Goal: Task Accomplishment & Management: Manage account settings

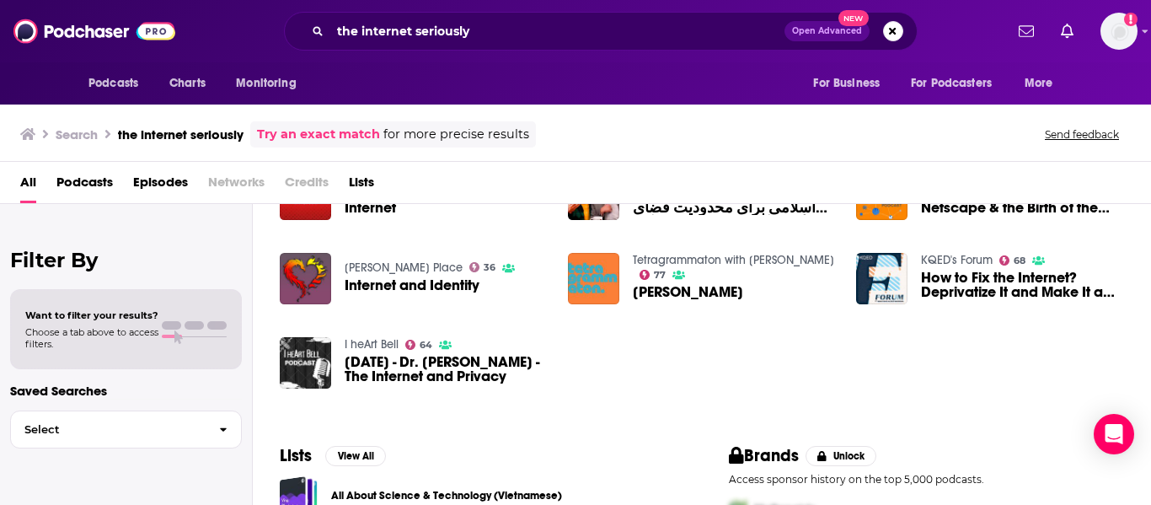
scroll to position [169, 0]
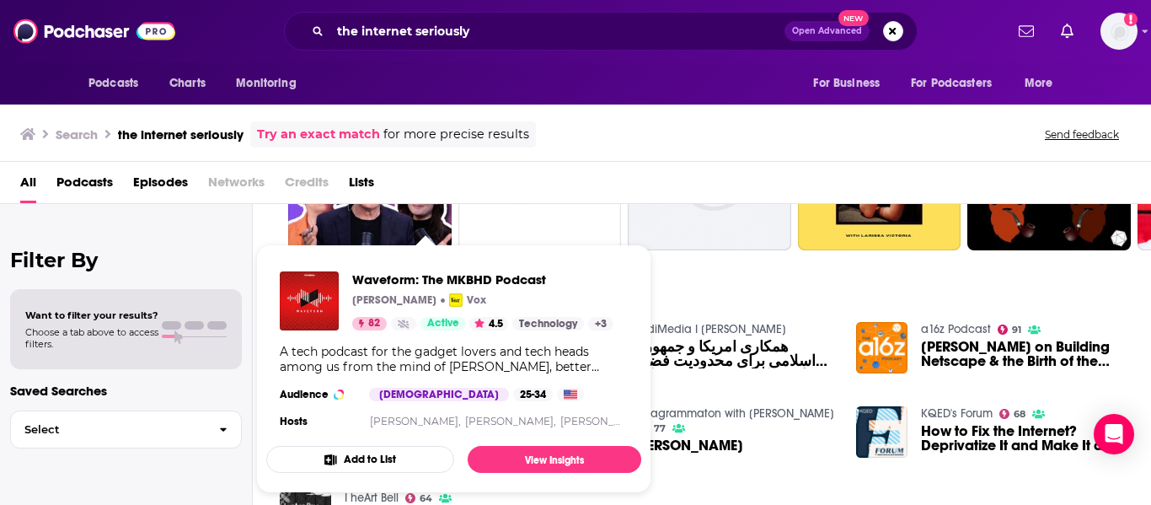
click at [477, 333] on div "Waveform: The MKBHD Podcast Marques Brownlee Vox 82 Active 4.5 Technology + 3 A…" at bounding box center [453, 352] width 375 height 188
click at [343, 458] on button "Add to List" at bounding box center [360, 459] width 188 height 27
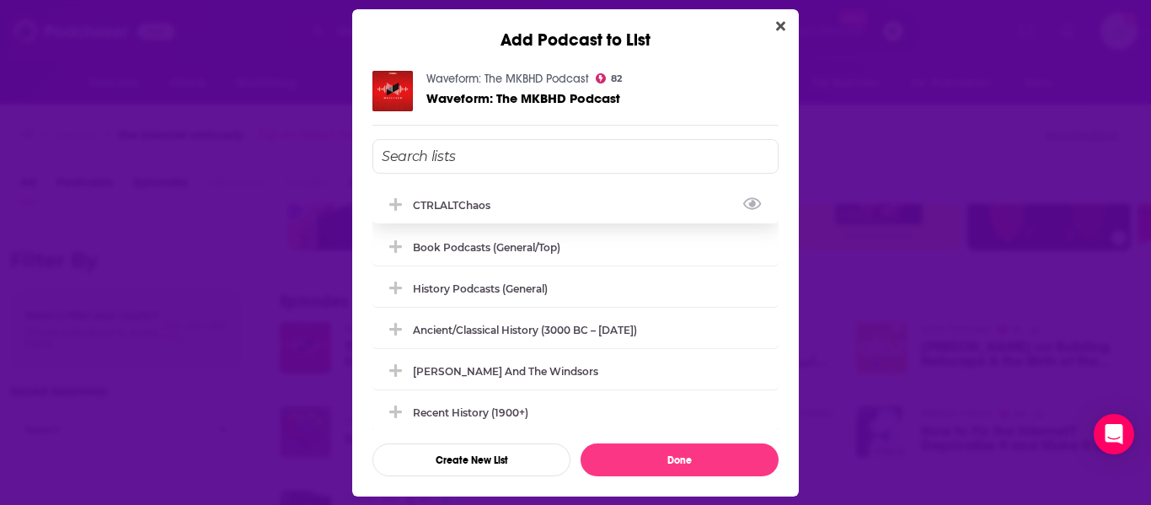
click at [440, 199] on div "CTRLALTChaos" at bounding box center [457, 205] width 88 height 13
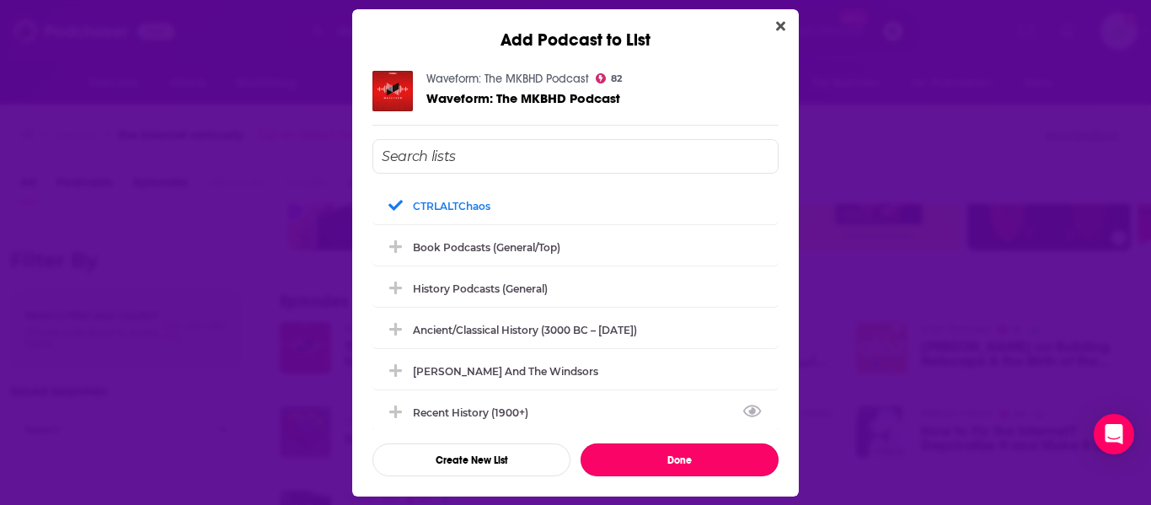
click at [658, 459] on button "Done" at bounding box center [680, 459] width 198 height 33
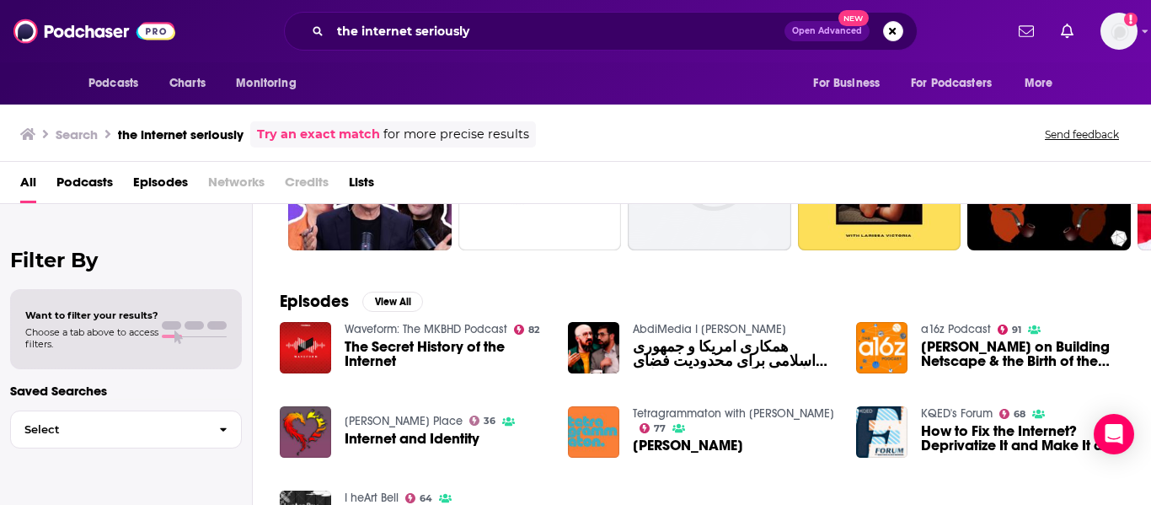
click at [945, 418] on div "Podcasts Charts Monitoring the internet seriously Open Advanced New For Busines…" at bounding box center [575, 252] width 1151 height 505
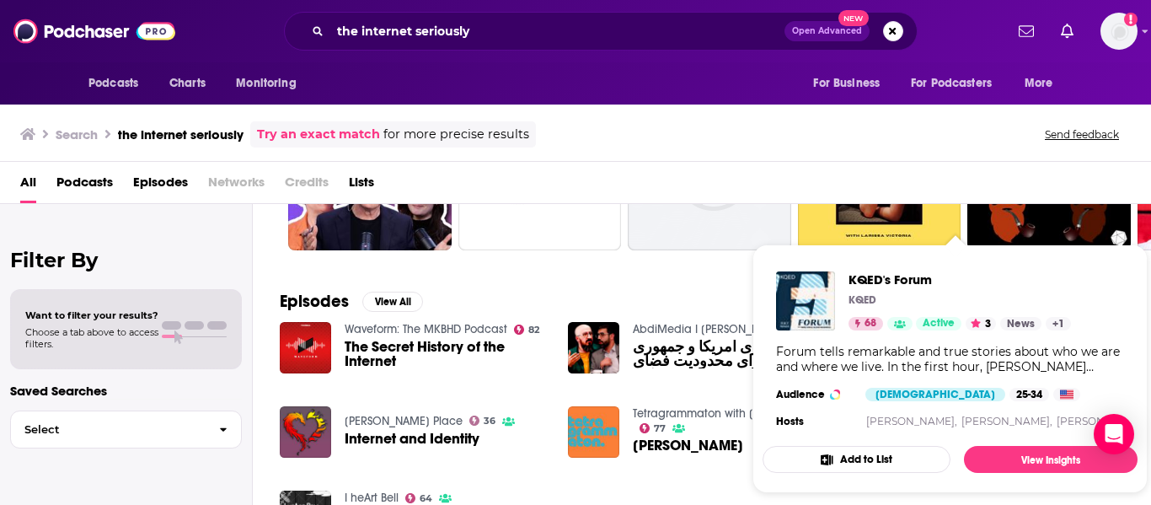
click at [855, 459] on button "Add to List" at bounding box center [857, 459] width 188 height 27
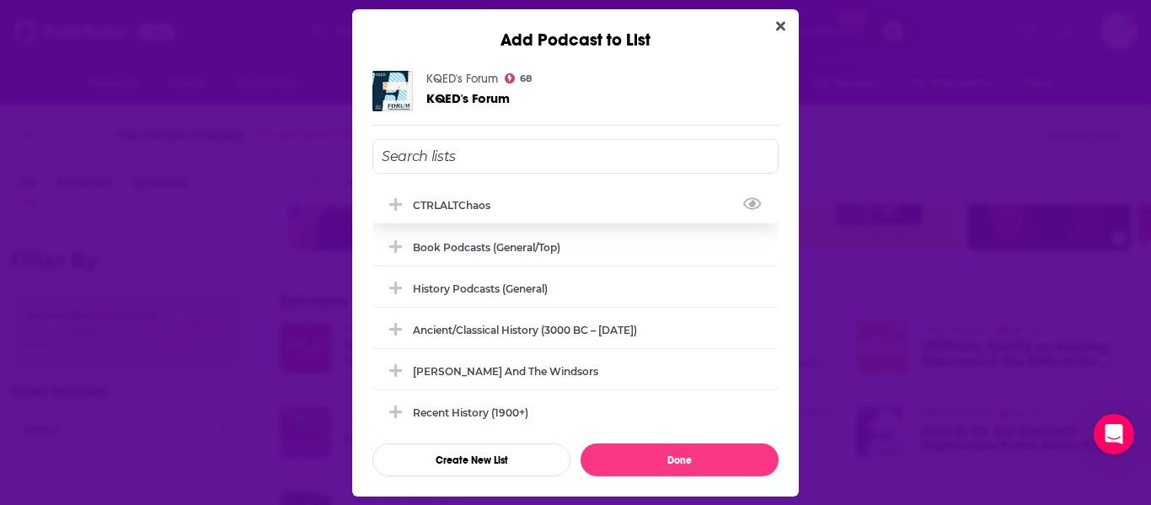
click at [464, 202] on div "CTRLALTChaos" at bounding box center [457, 205] width 88 height 13
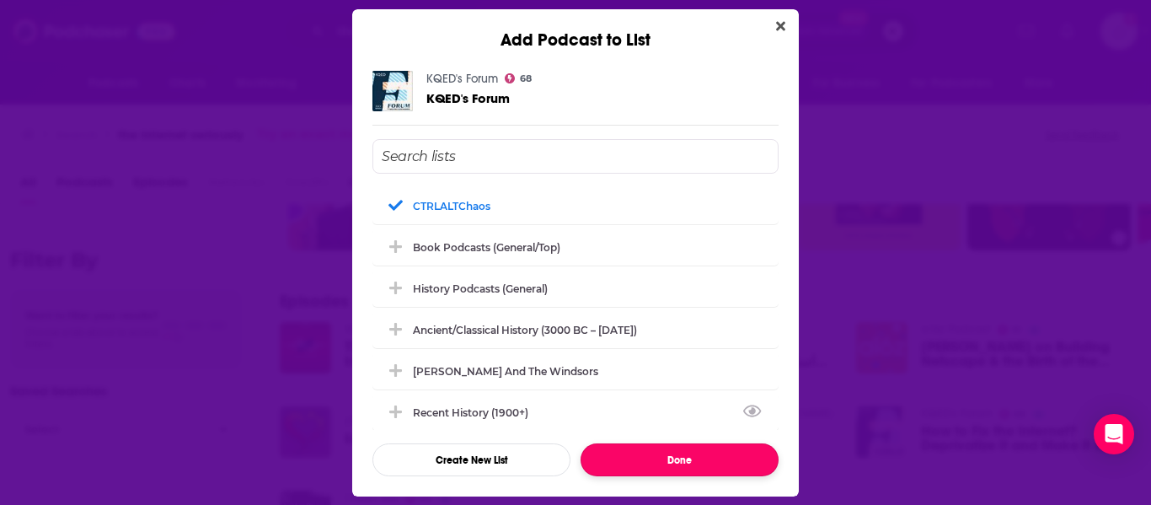
click at [672, 456] on button "Done" at bounding box center [680, 459] width 198 height 33
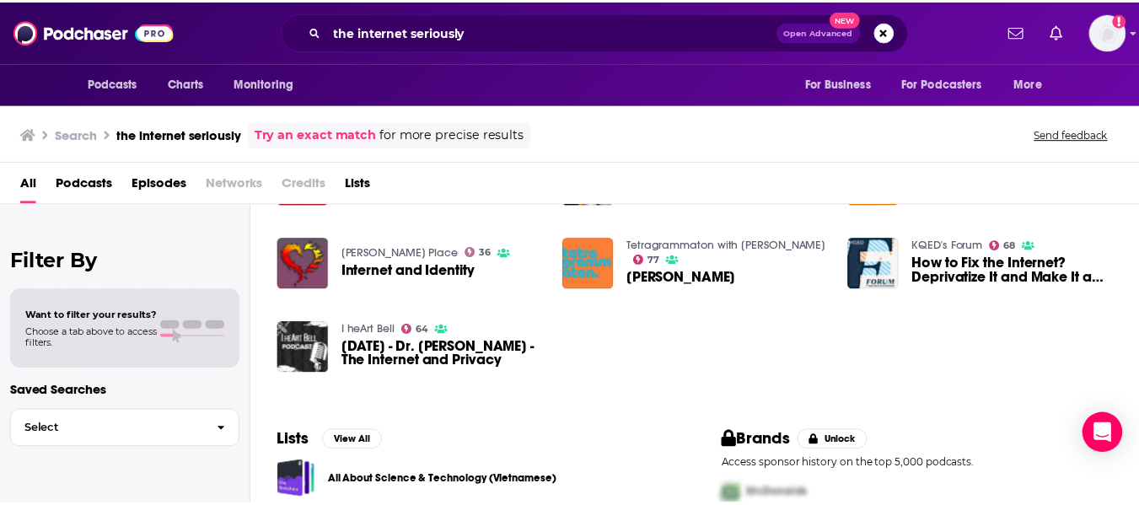
scroll to position [253, 0]
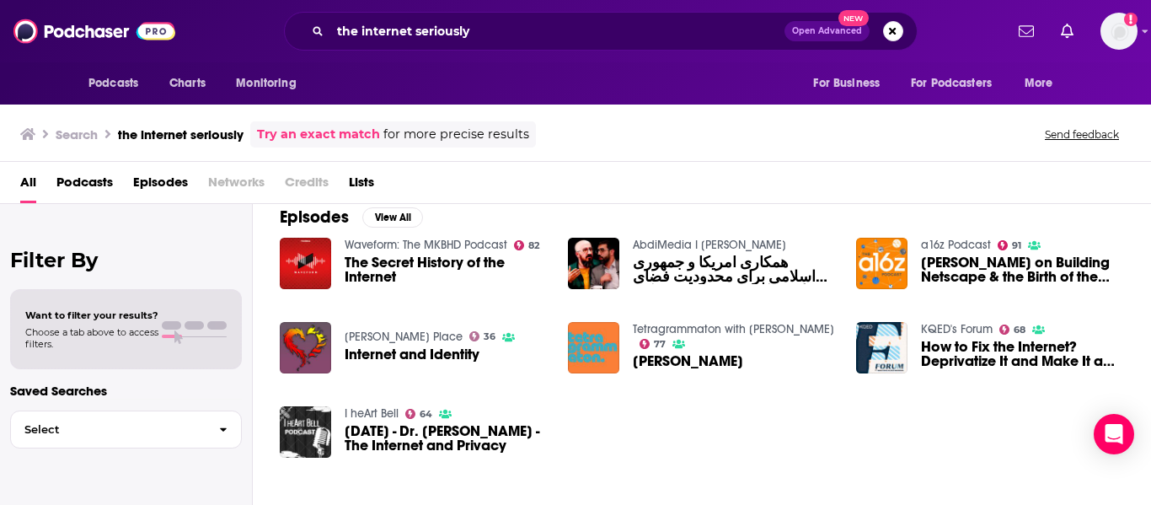
click at [394, 244] on div "Podcasts Charts Monitoring the internet seriously Open Advanced New For Busines…" at bounding box center [575, 252] width 1151 height 505
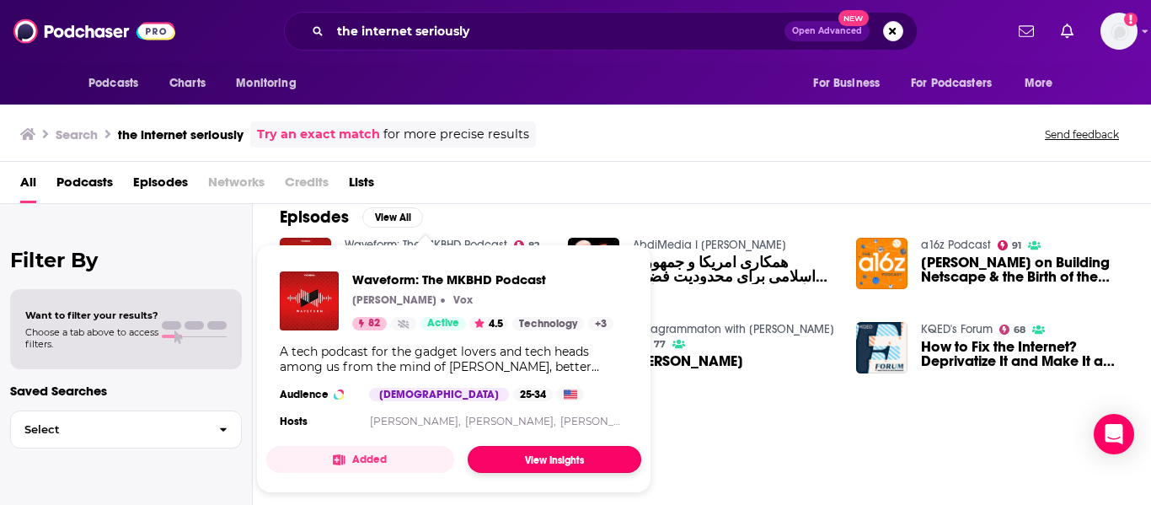
click at [575, 462] on link "View Insights" at bounding box center [555, 459] width 174 height 27
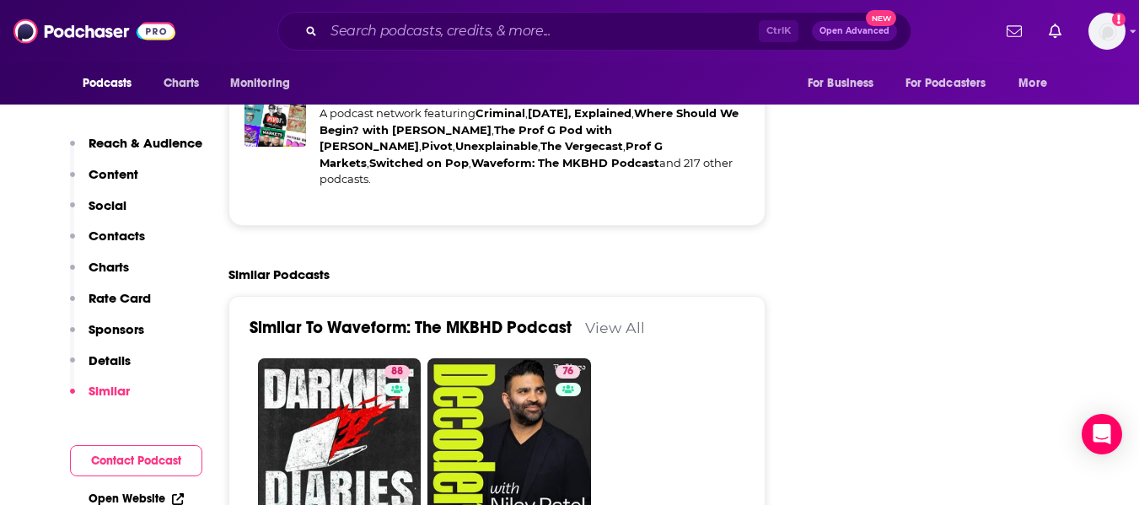
scroll to position [3877, 0]
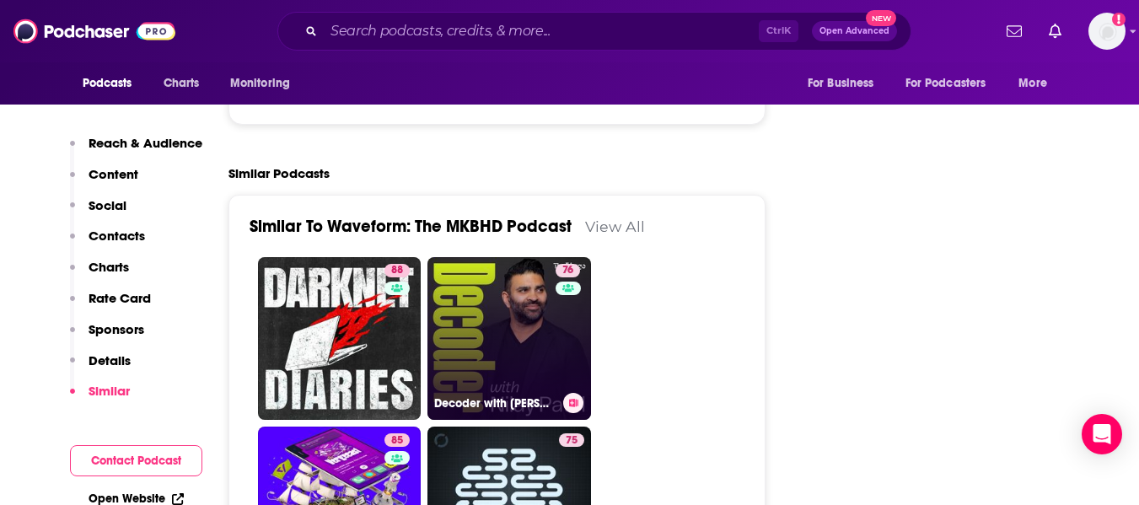
click at [464, 257] on link "76 Decoder with Nilay Patel" at bounding box center [508, 338] width 163 height 163
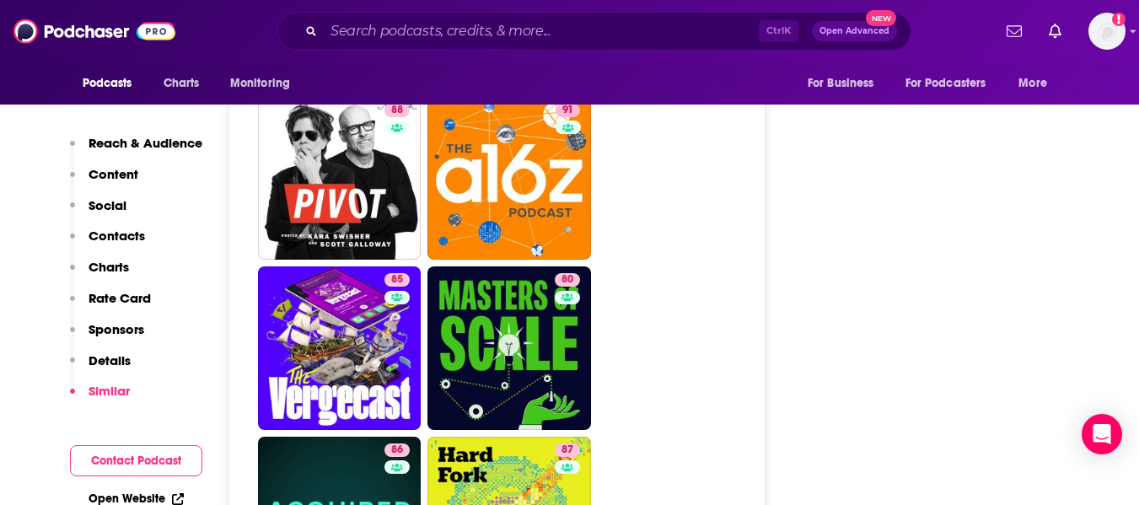
scroll to position [4298, 0]
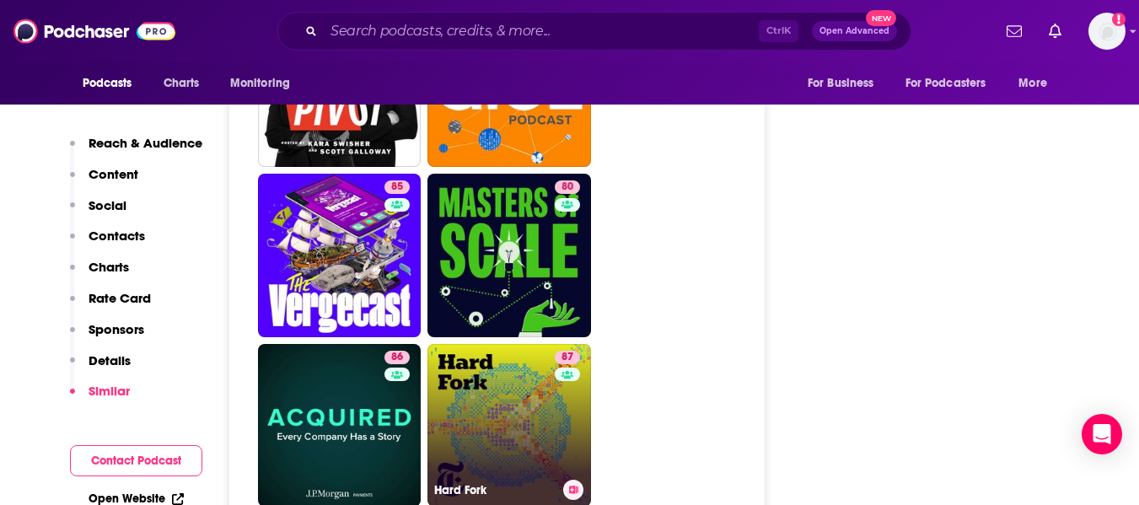
click at [501, 344] on link "87 Hard Fork" at bounding box center [508, 425] width 163 height 163
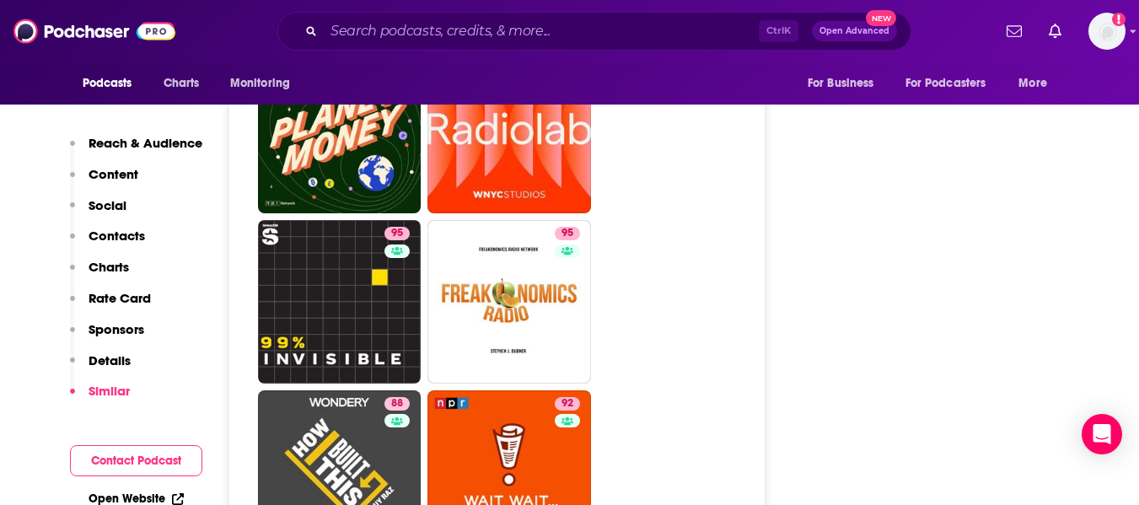
scroll to position [4214, 0]
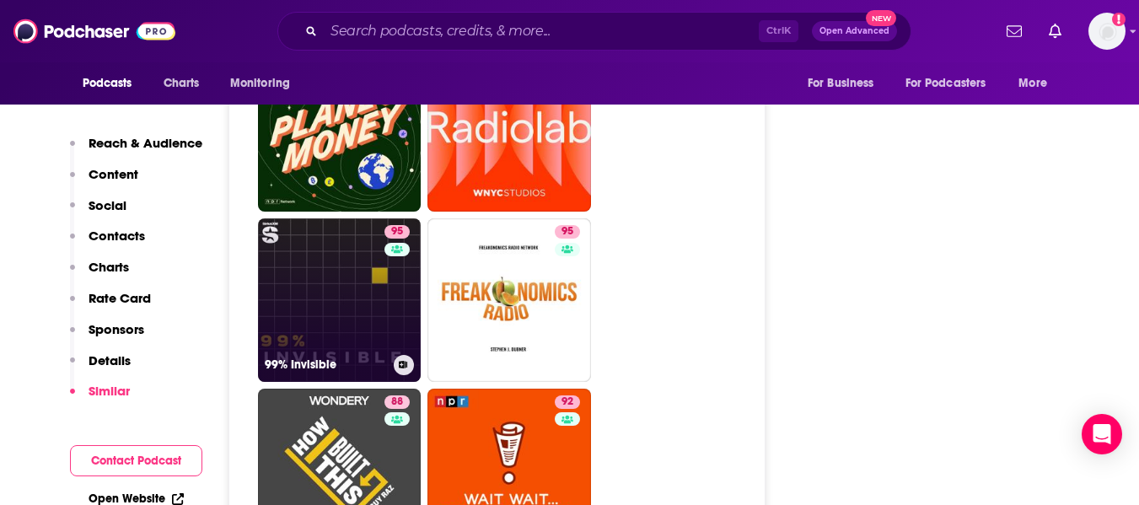
click at [311, 240] on link "95 99% Invisible" at bounding box center [339, 299] width 163 height 163
type input "https://www.podchaser.com/podcasts/99-invisible-3255"
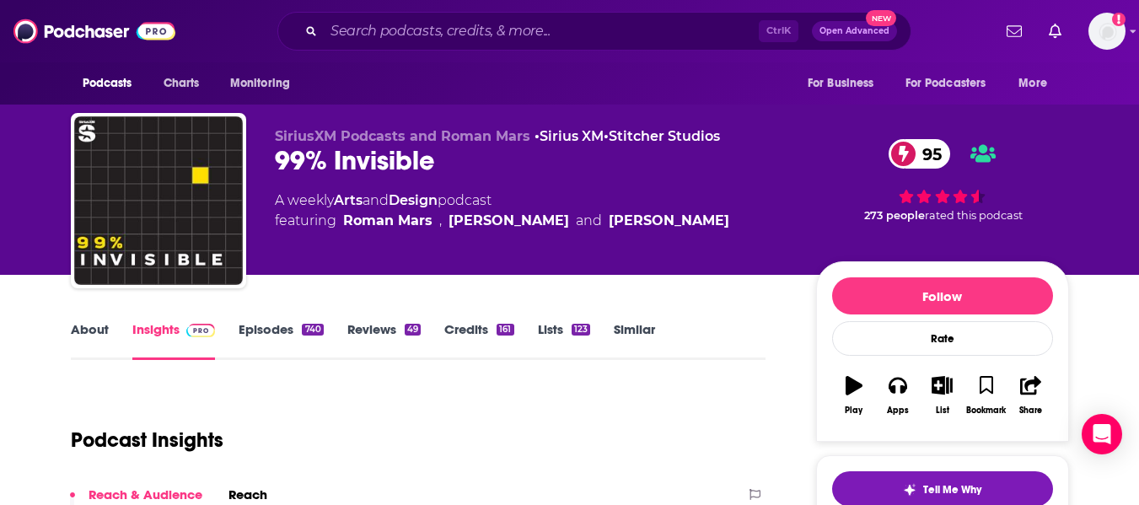
click at [80, 330] on link "About" at bounding box center [90, 340] width 38 height 39
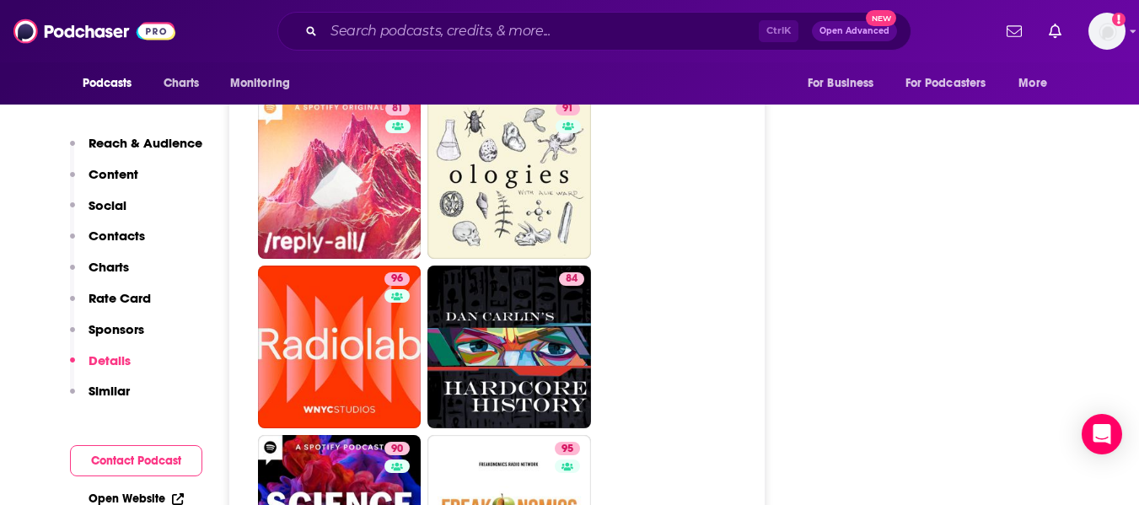
scroll to position [4045, 0]
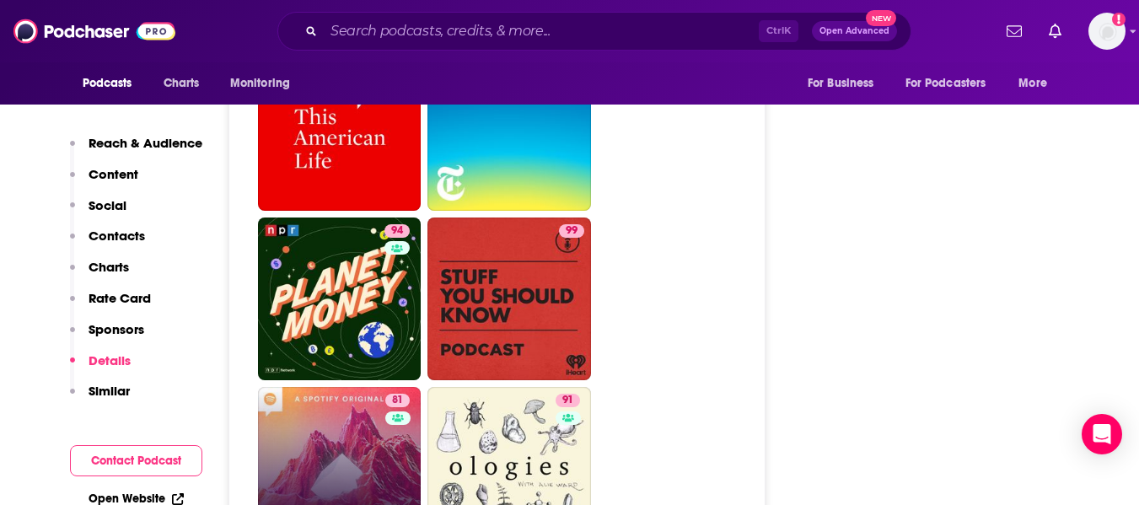
click at [303, 387] on link "81 Reply All" at bounding box center [339, 468] width 163 height 163
type input "https://www.podchaser.com/podcasts/reply-all-161183"
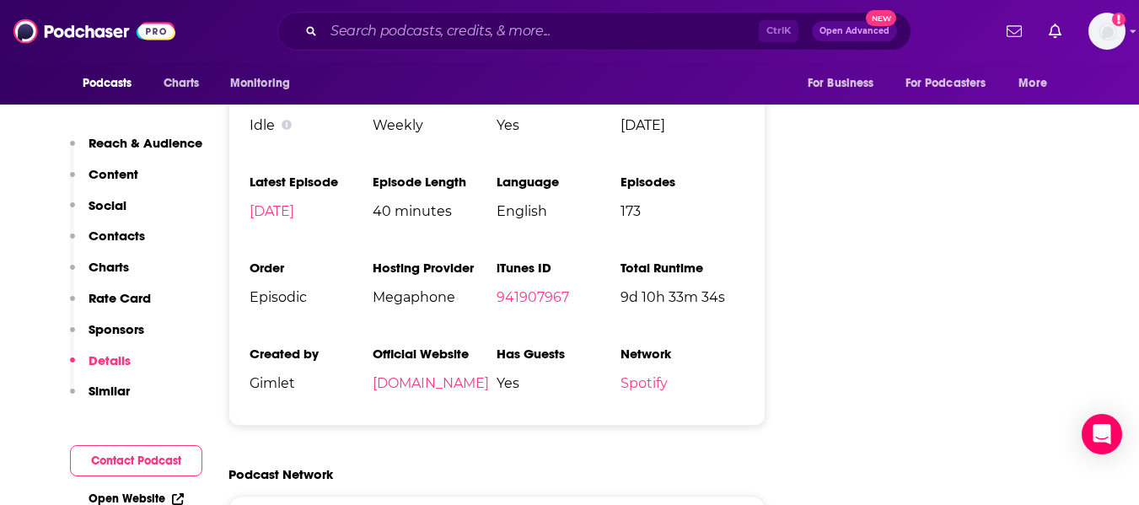
scroll to position [3540, 0]
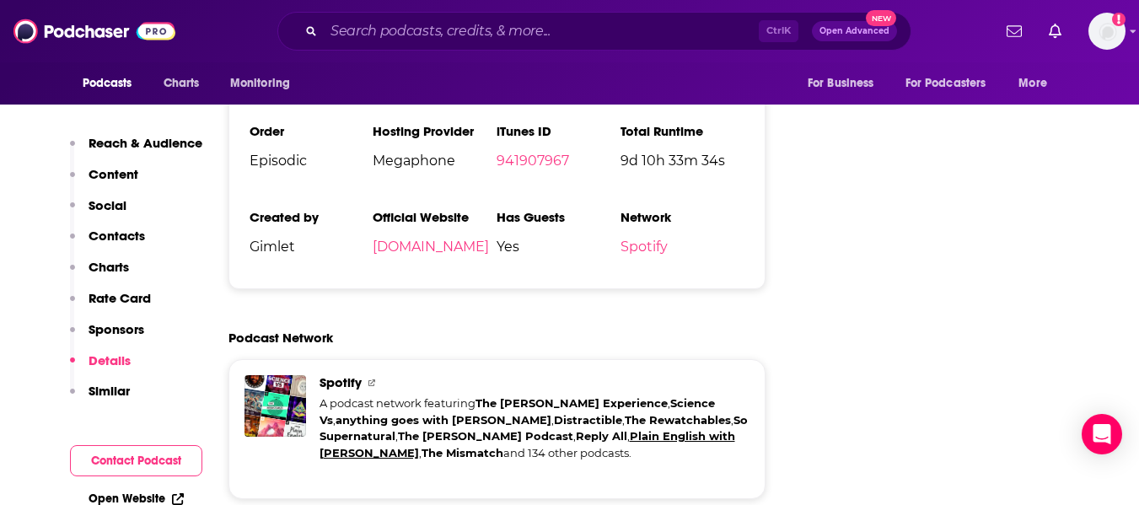
click at [343, 429] on link "Plain English with Derek Thompson" at bounding box center [526, 444] width 415 height 30
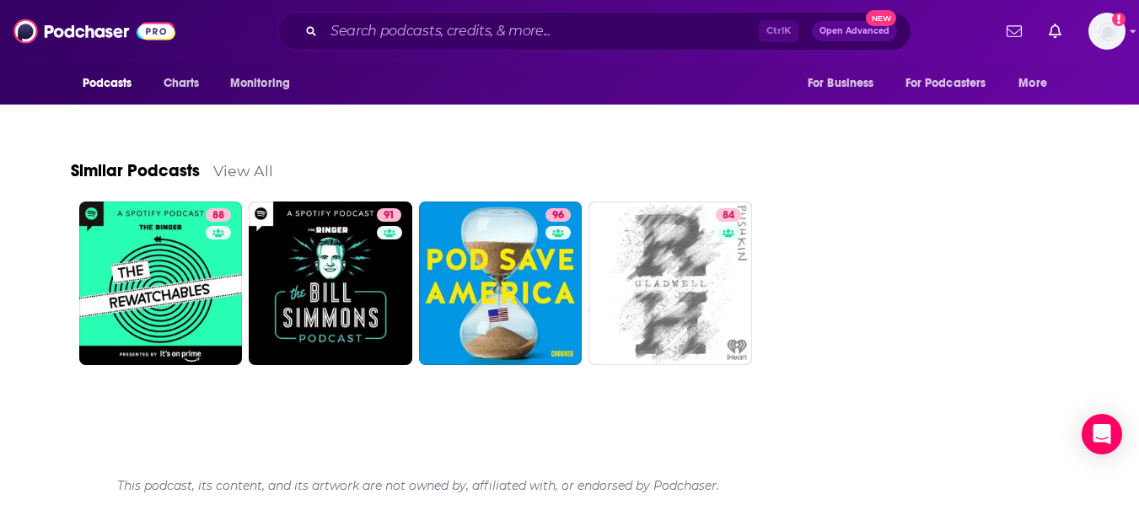
scroll to position [2116, 0]
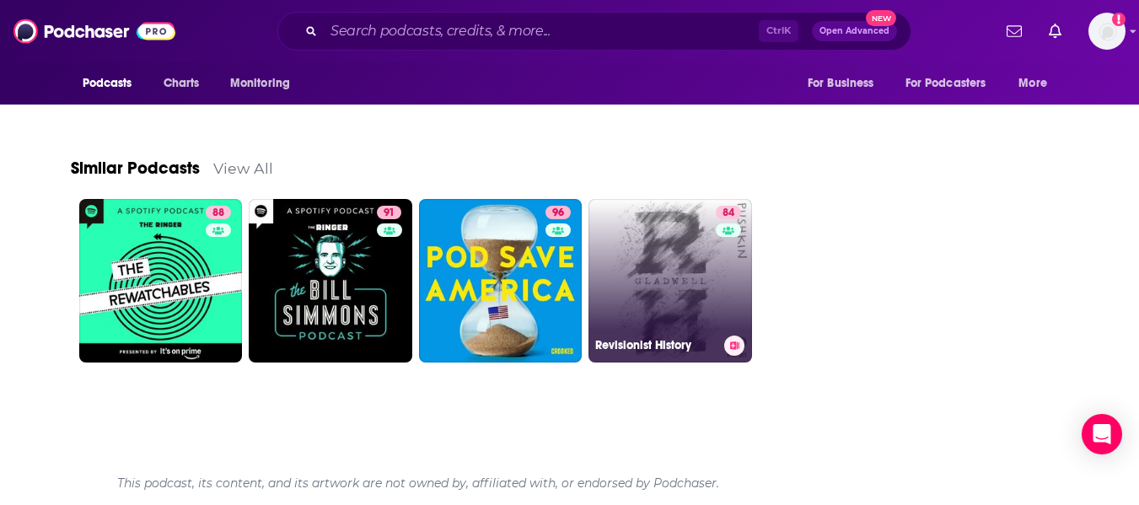
click at [671, 273] on link "84 Revisionist History" at bounding box center [669, 280] width 163 height 163
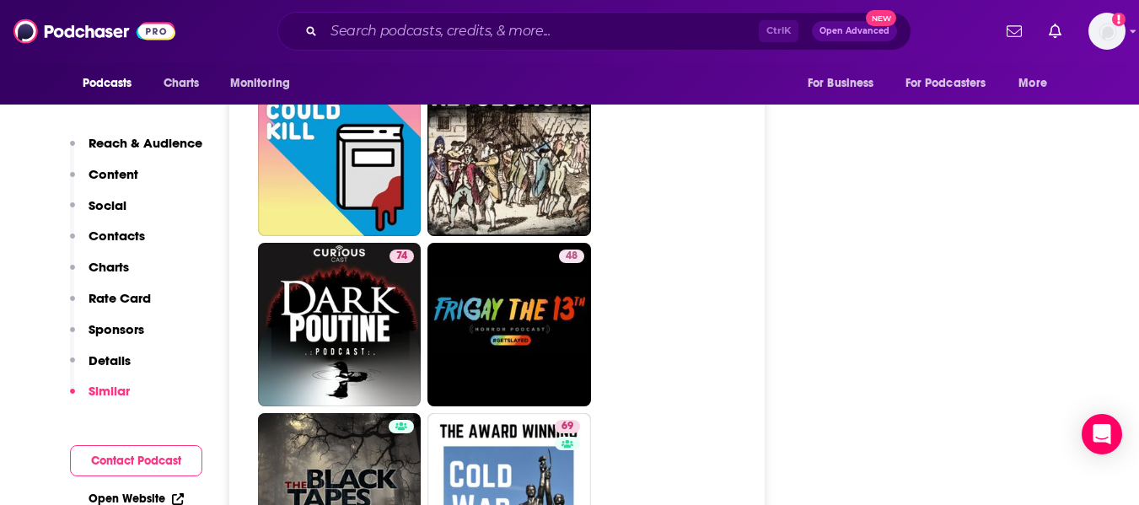
scroll to position [8090, 0]
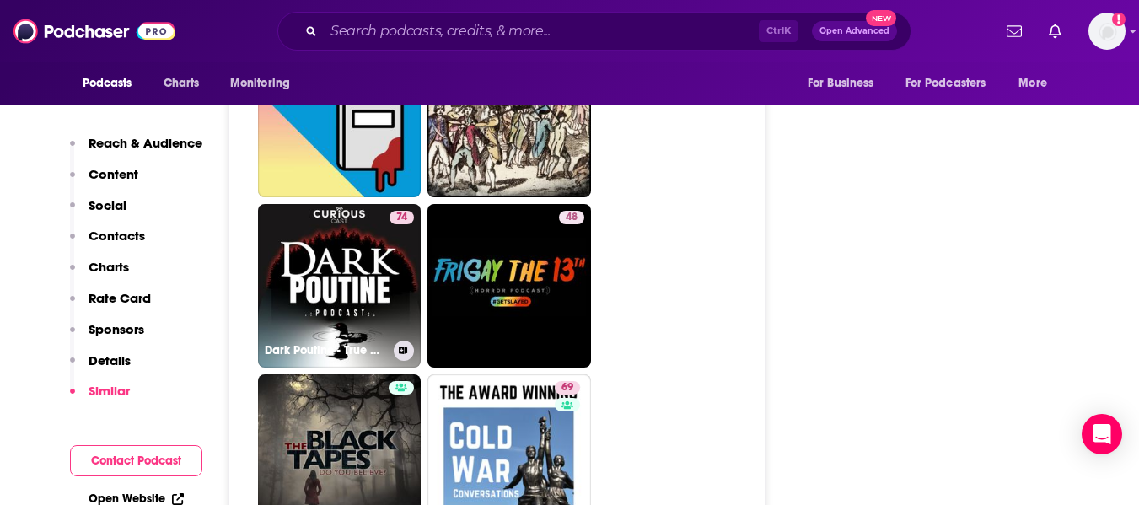
click at [281, 218] on link "74 Dark Poutine - True Crime and Dark History" at bounding box center [339, 285] width 163 height 163
type input "https://www.podchaser.com/podcasts/dark-poutine-true-crime-and-da-584539"
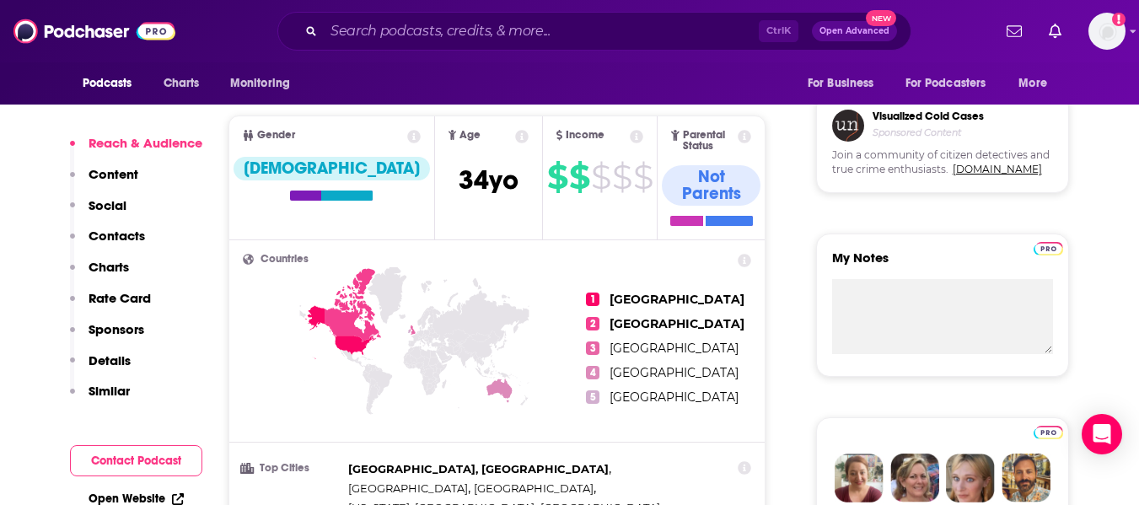
scroll to position [84, 0]
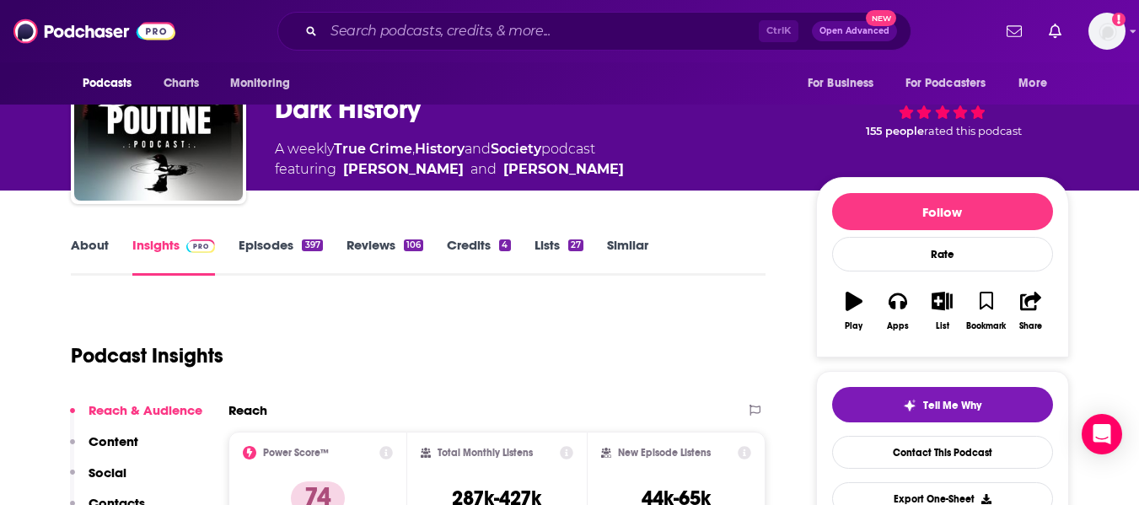
click at [86, 250] on link "About" at bounding box center [90, 256] width 38 height 39
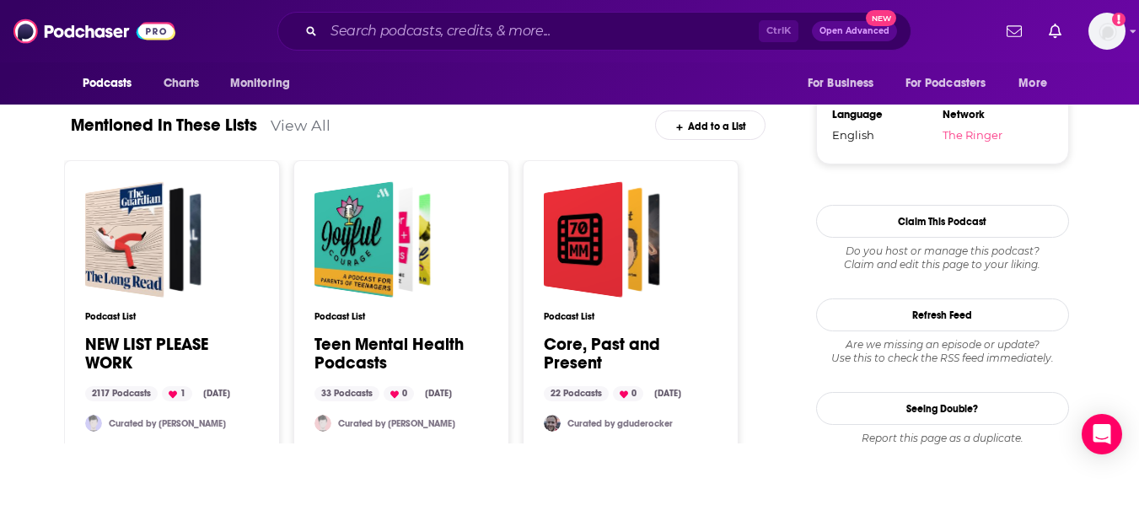
scroll to position [2116, 0]
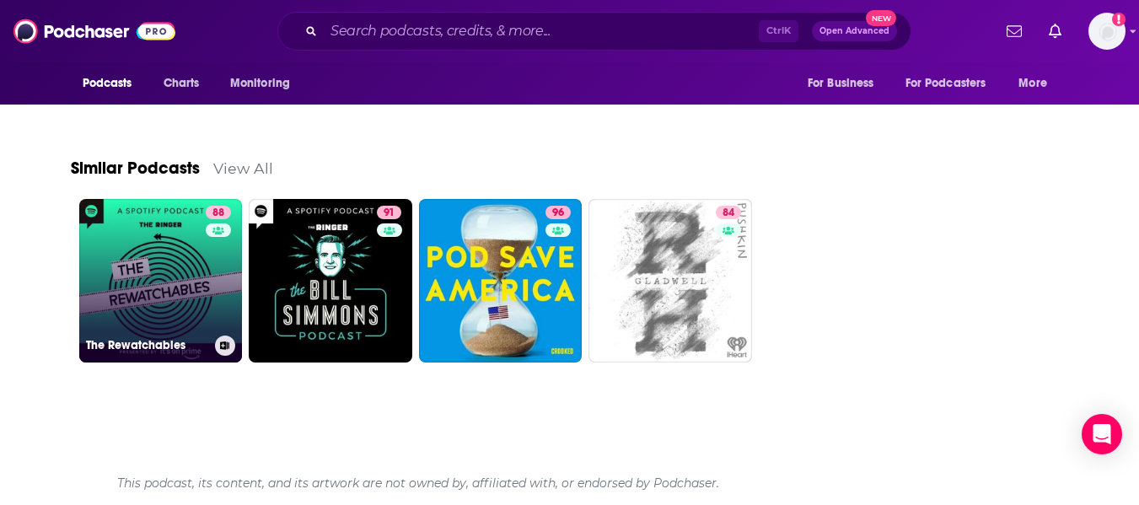
click at [131, 290] on link "88 The Rewatchables" at bounding box center [160, 280] width 163 height 163
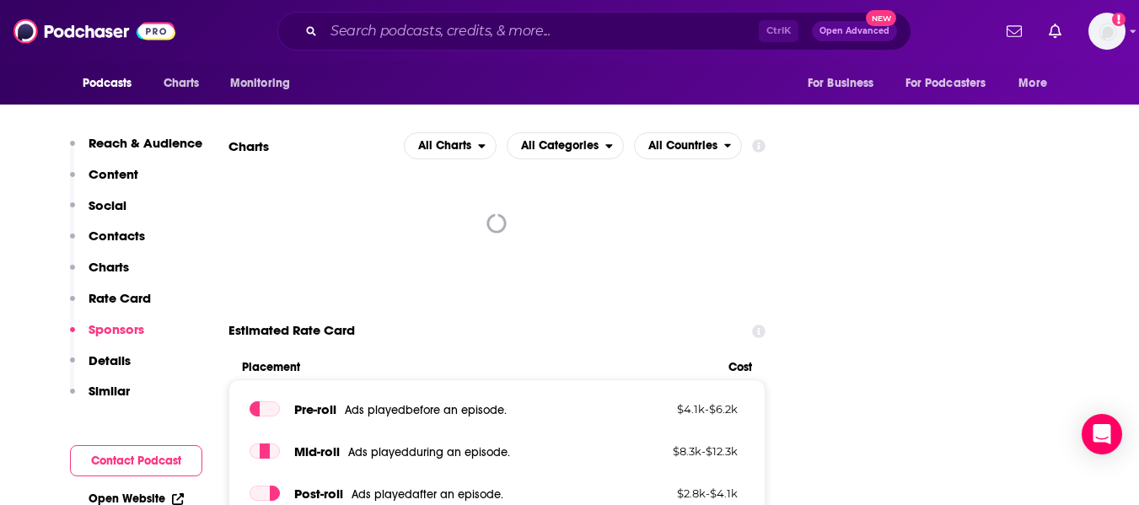
scroll to position [2613, 0]
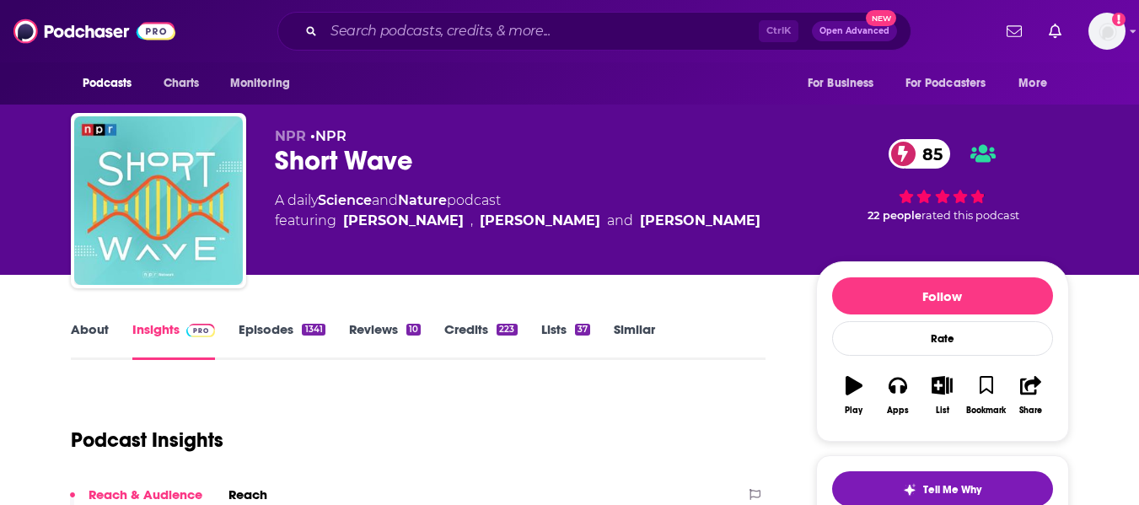
click at [86, 333] on link "About" at bounding box center [90, 340] width 38 height 39
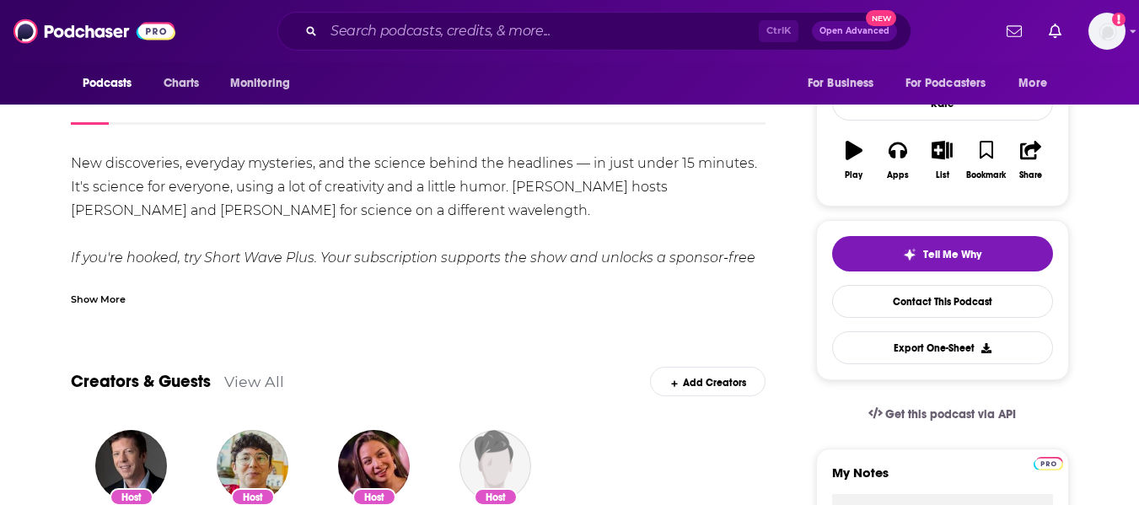
scroll to position [253, 0]
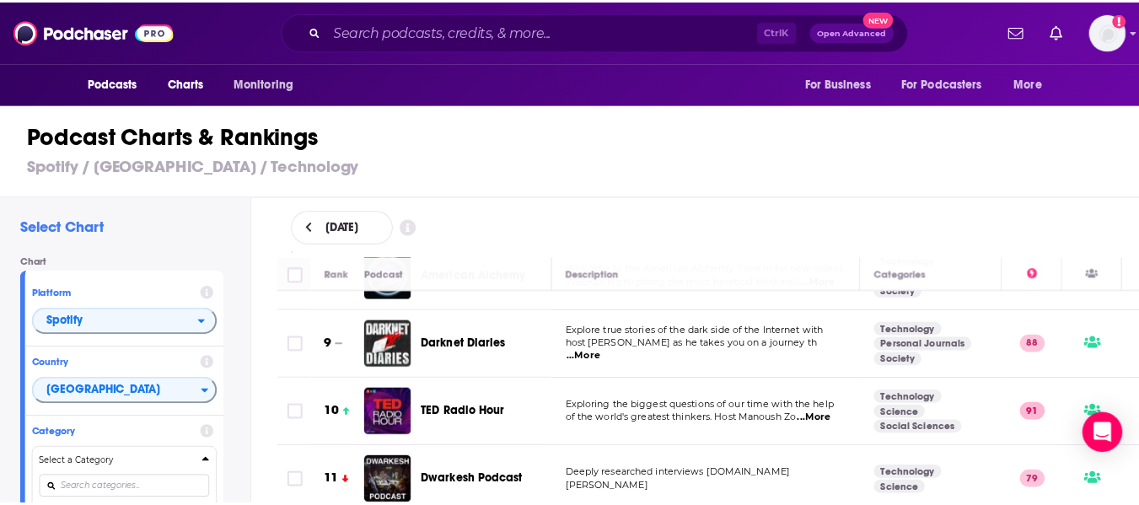
scroll to position [592, 0]
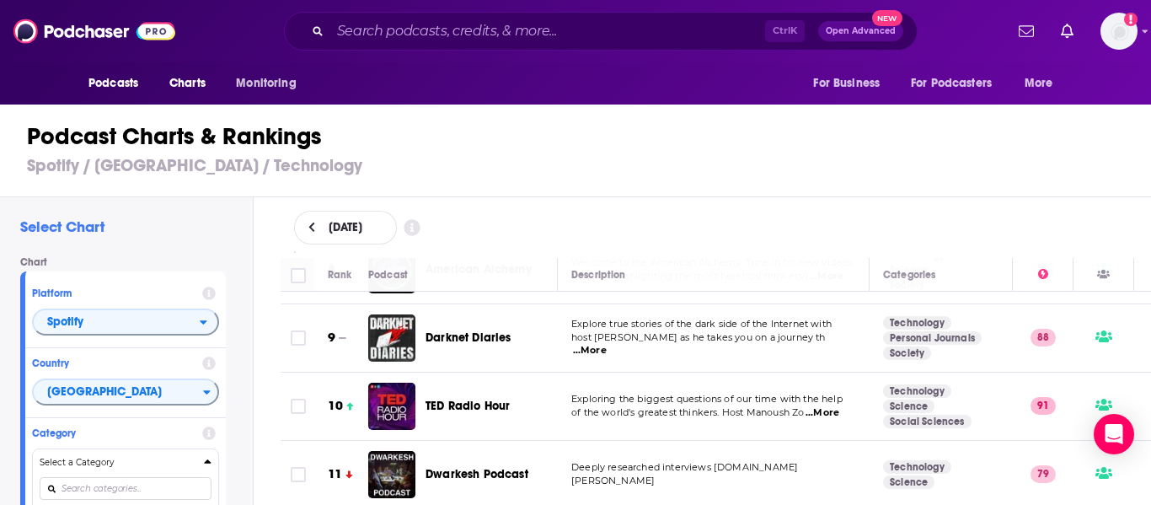
click at [793, 393] on span "Exploring the biggest questions of our time with the help" at bounding box center [706, 399] width 271 height 12
click at [823, 406] on span "...More" at bounding box center [823, 412] width 34 height 13
click at [802, 146] on h1 "Podcast Charts & Rankings" at bounding box center [583, 136] width 1112 height 30
click at [1030, 83] on span "More" at bounding box center [1039, 84] width 29 height 24
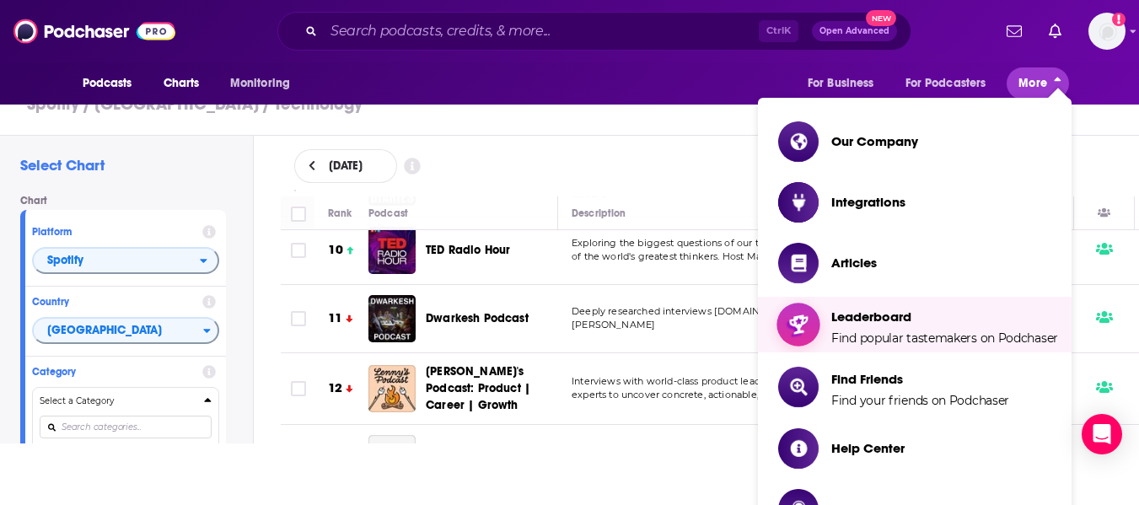
scroll to position [844, 0]
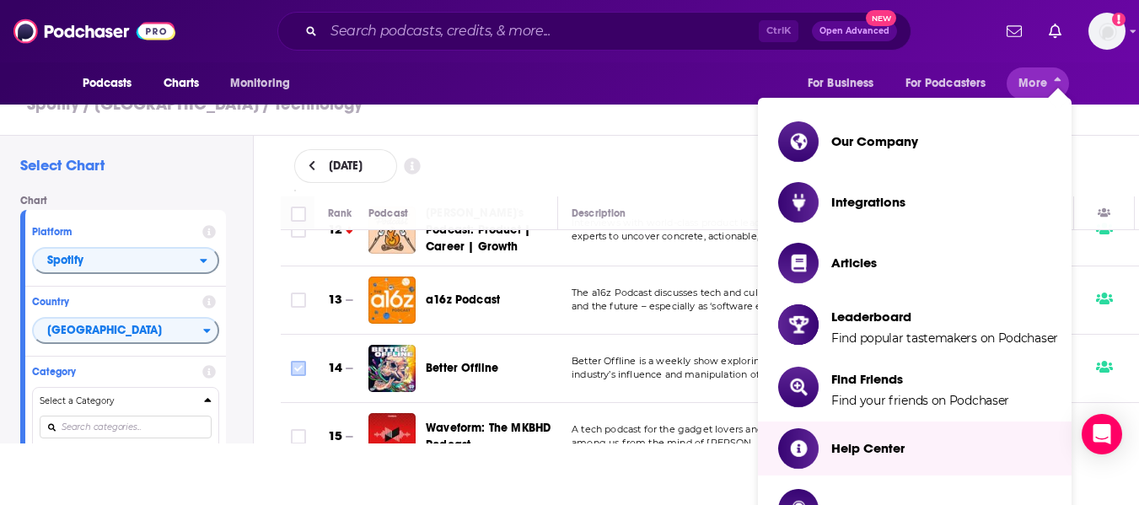
click at [292, 429] on input "Toggle select row" at bounding box center [298, 436] width 15 height 15
checkbox input "true"
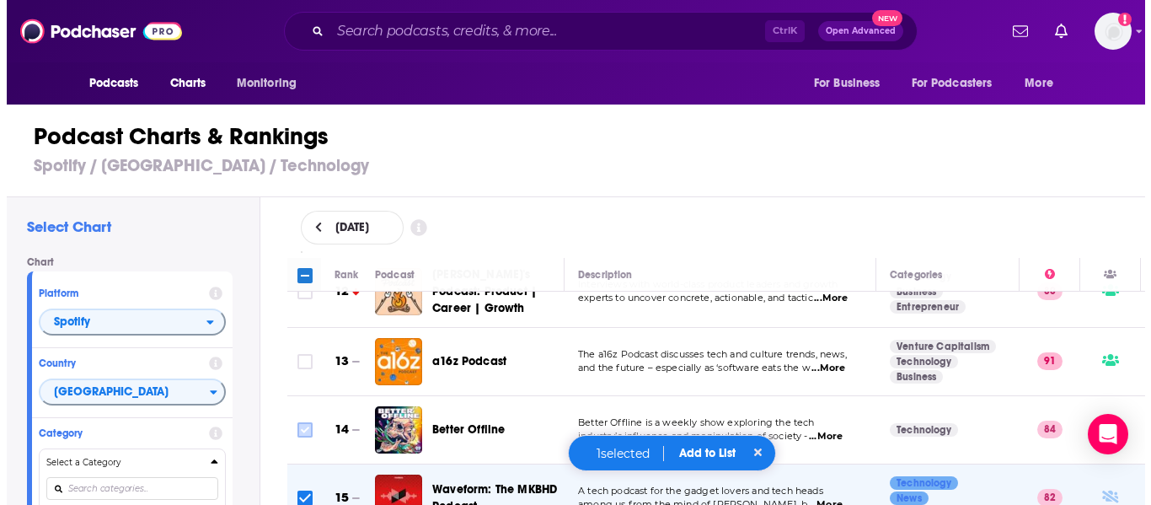
scroll to position [0, 0]
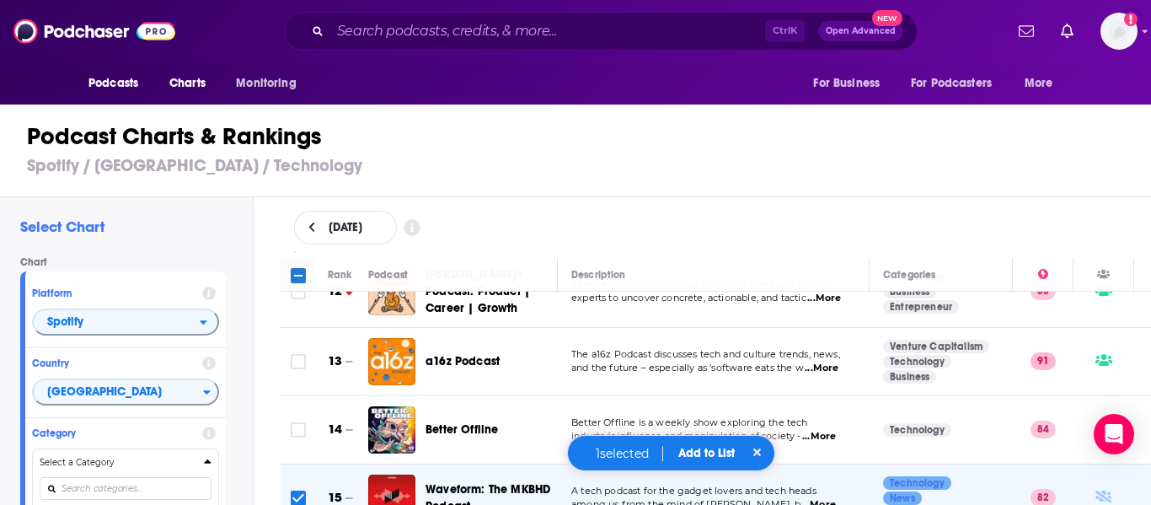
click at [693, 451] on button "Add to List" at bounding box center [706, 453] width 83 height 14
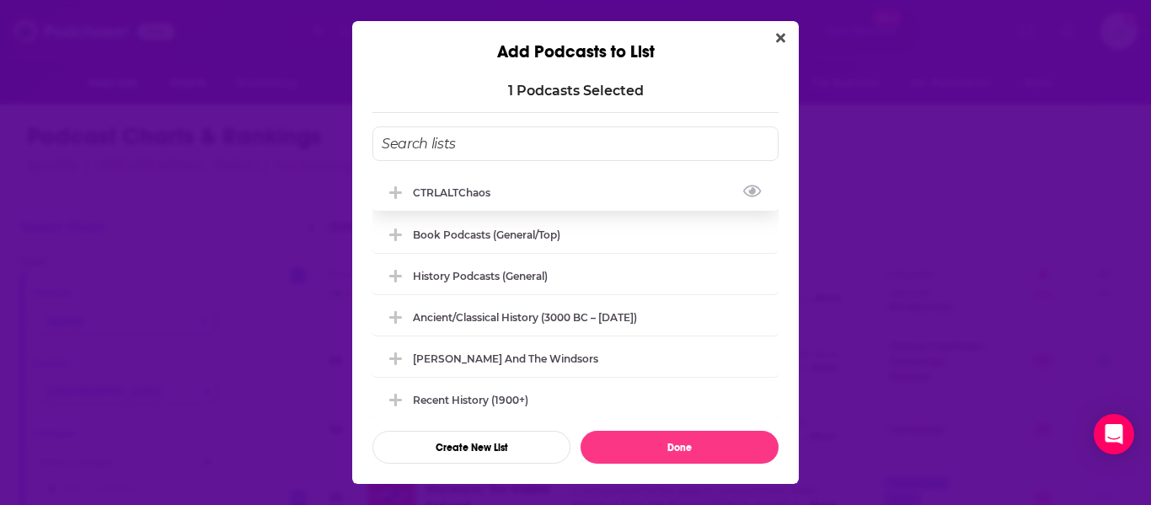
click at [439, 197] on div "CTRLALTChaos" at bounding box center [457, 192] width 88 height 13
click at [743, 190] on icon "View Link" at bounding box center [752, 191] width 19 height 16
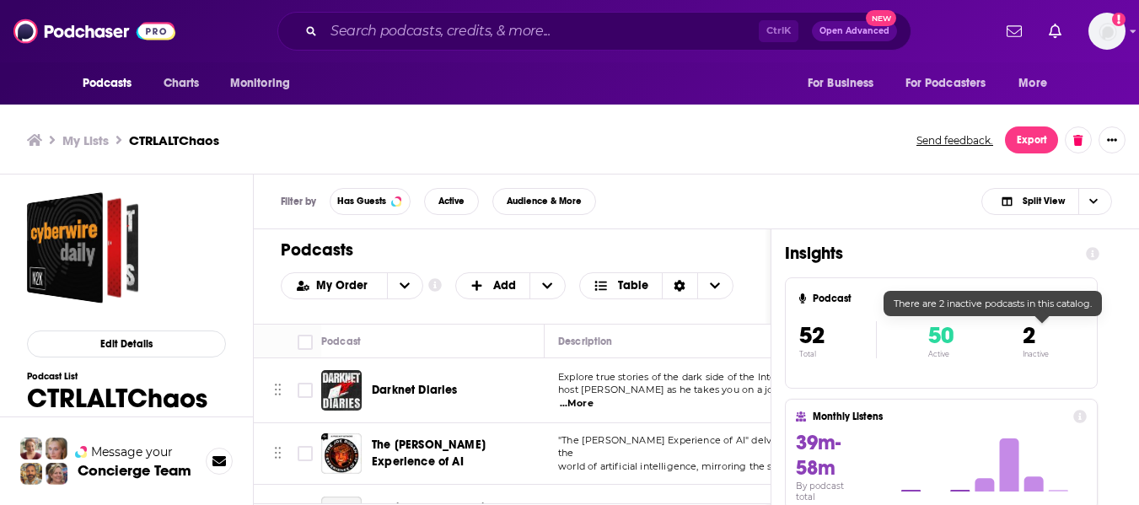
click at [1035, 339] on span "2" at bounding box center [1028, 335] width 13 height 29
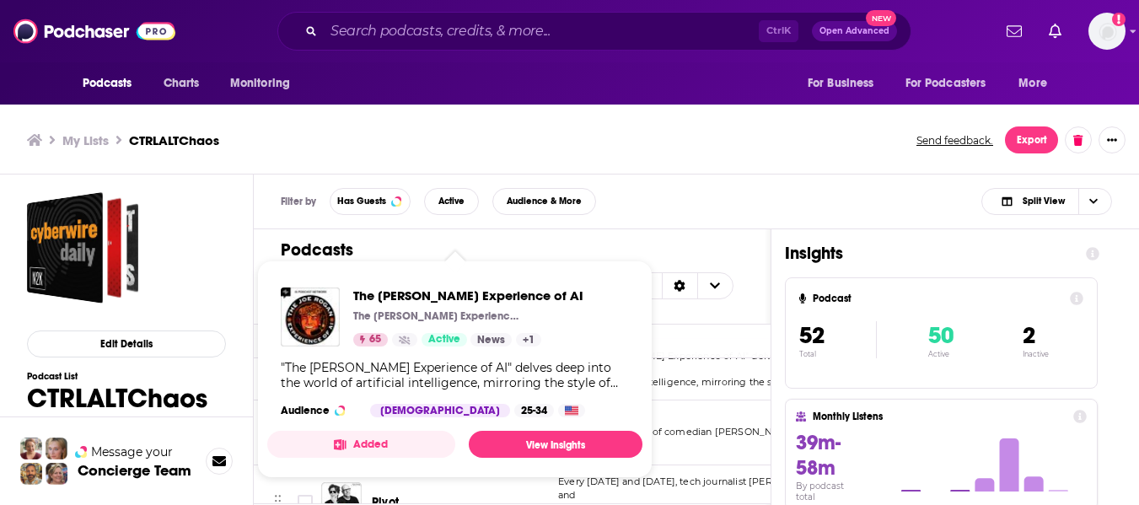
scroll to position [5, 0]
